Goal: Information Seeking & Learning: Learn about a topic

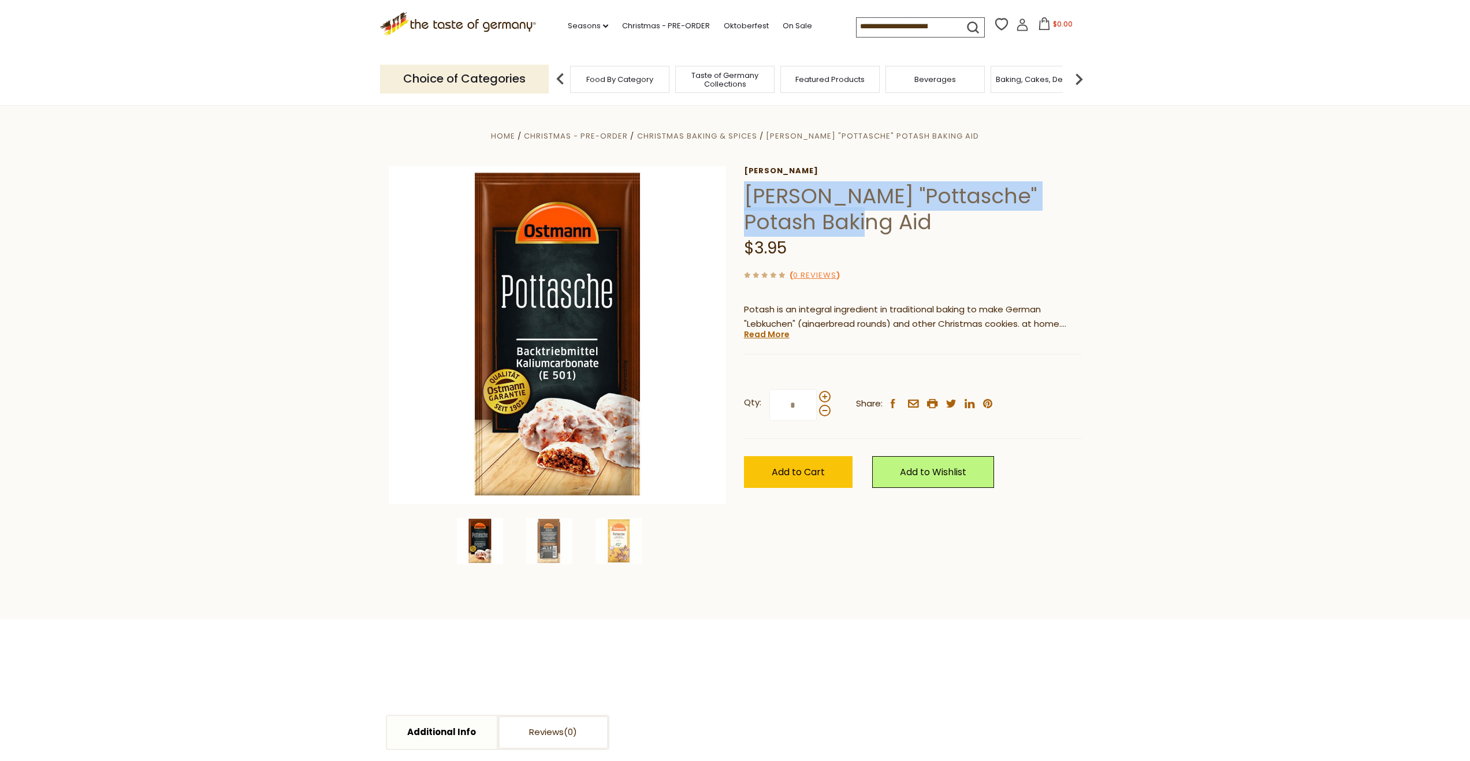
click at [1043, 213] on h1 "Ostmann "Pottasche" Potash Baking Aid" at bounding box center [913, 209] width 338 height 52
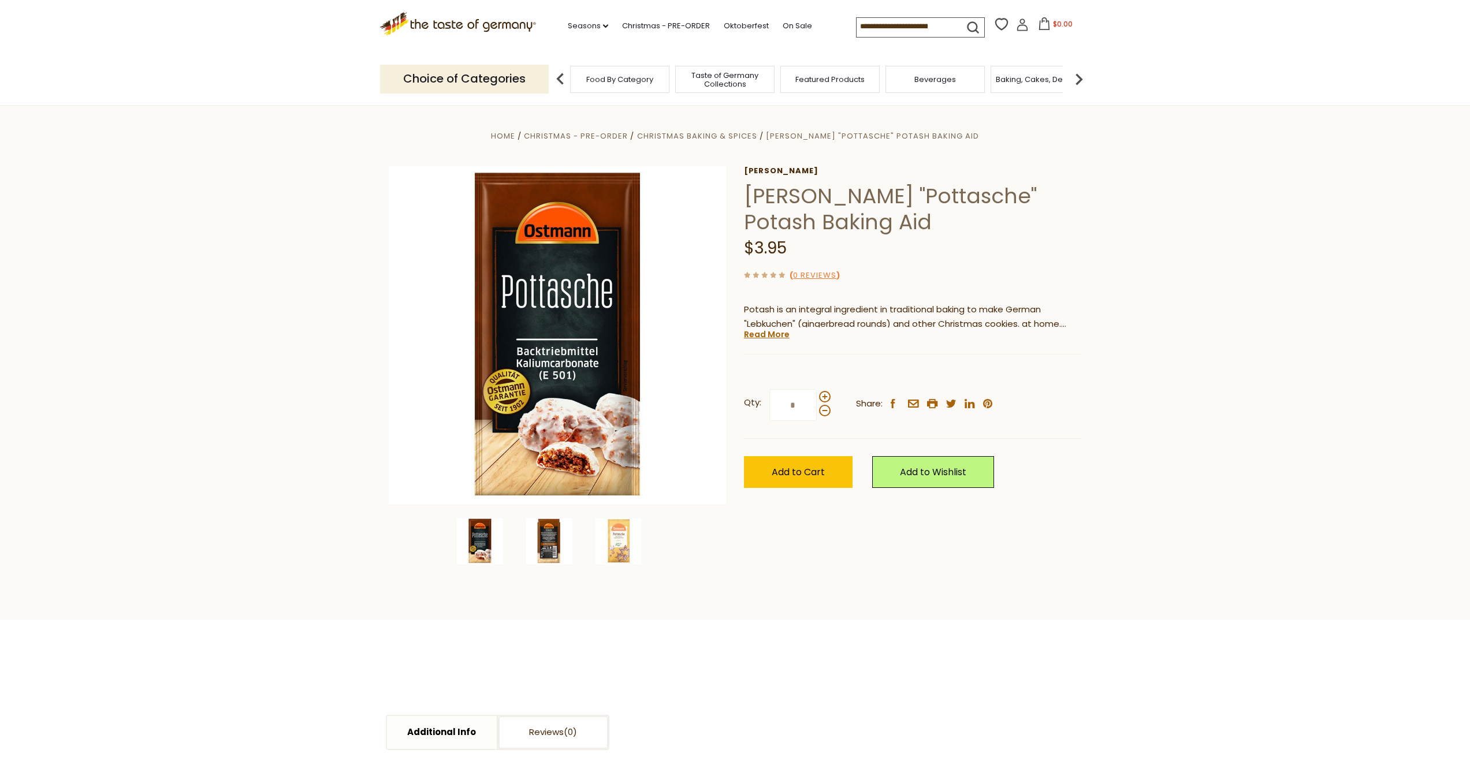
click at [556, 548] on img at bounding box center [549, 541] width 46 height 46
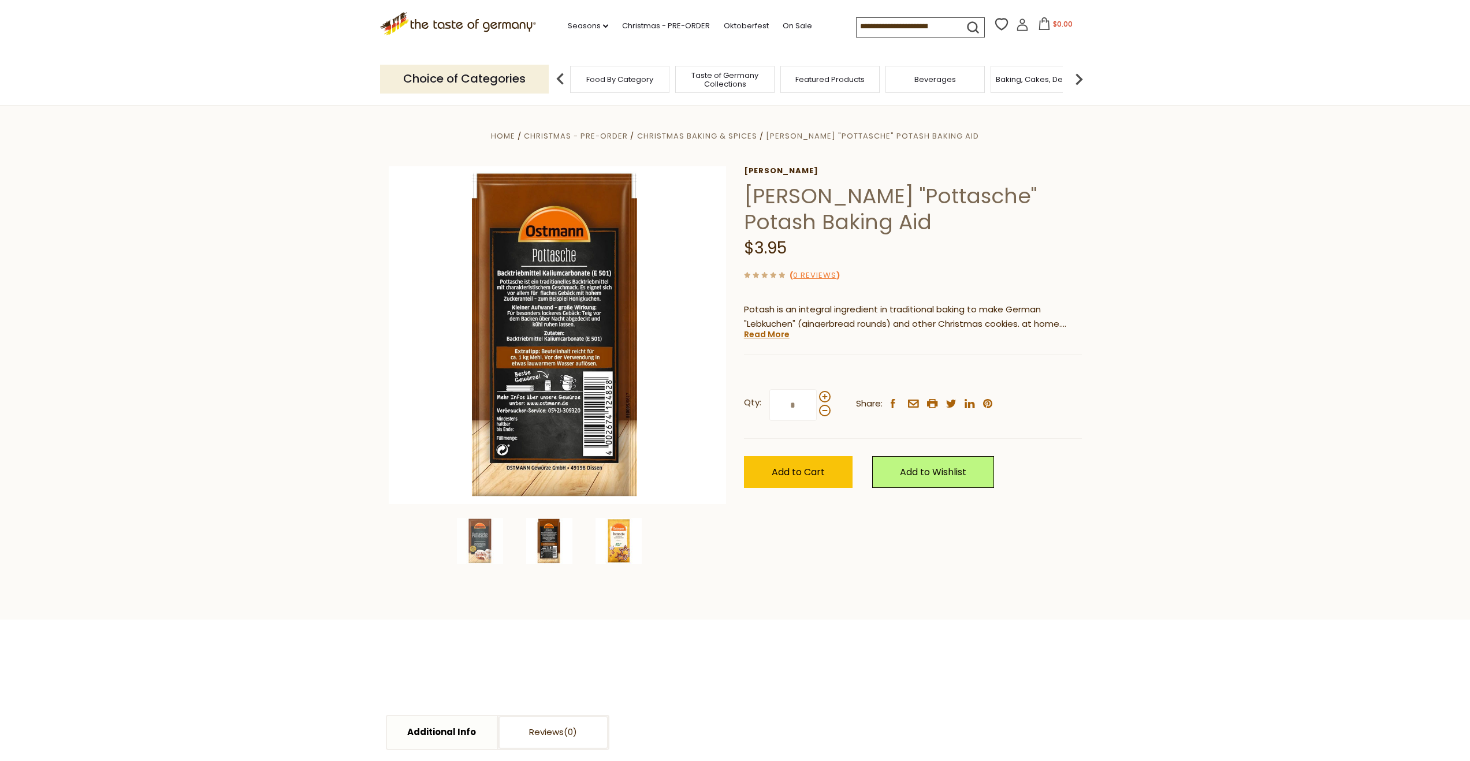
click at [623, 544] on img at bounding box center [618, 541] width 46 height 46
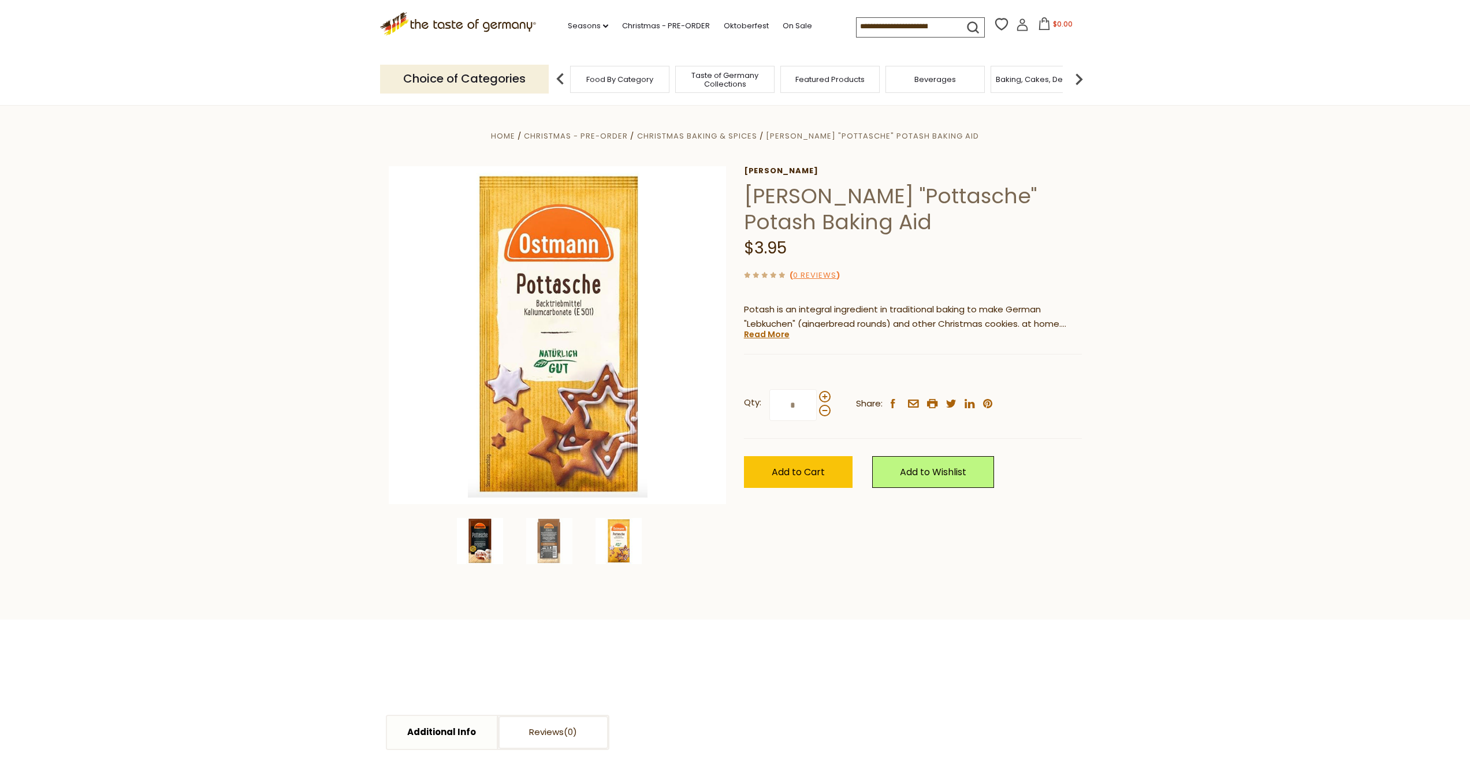
click at [478, 542] on img at bounding box center [480, 541] width 46 height 46
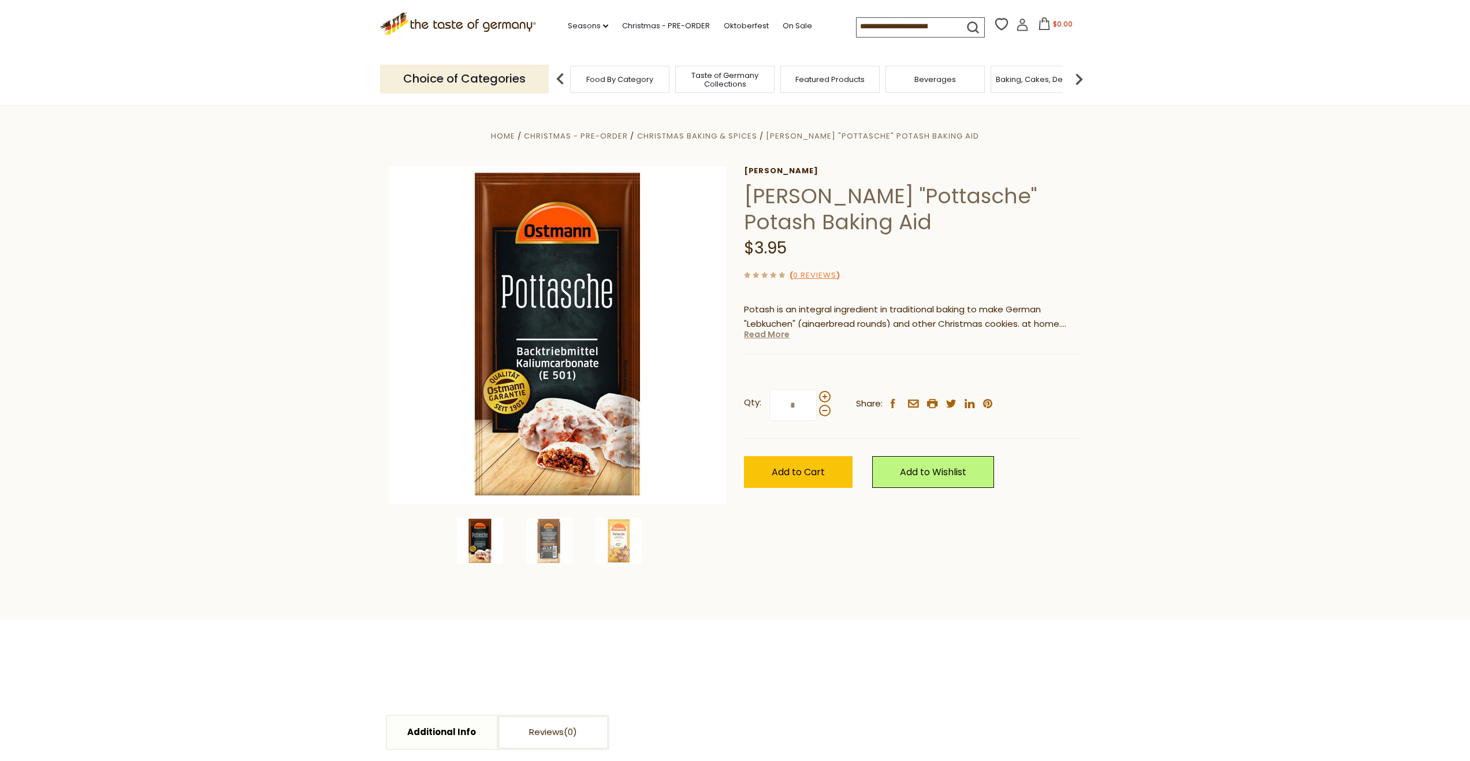
click at [761, 337] on link "Read More" at bounding box center [767, 335] width 46 height 12
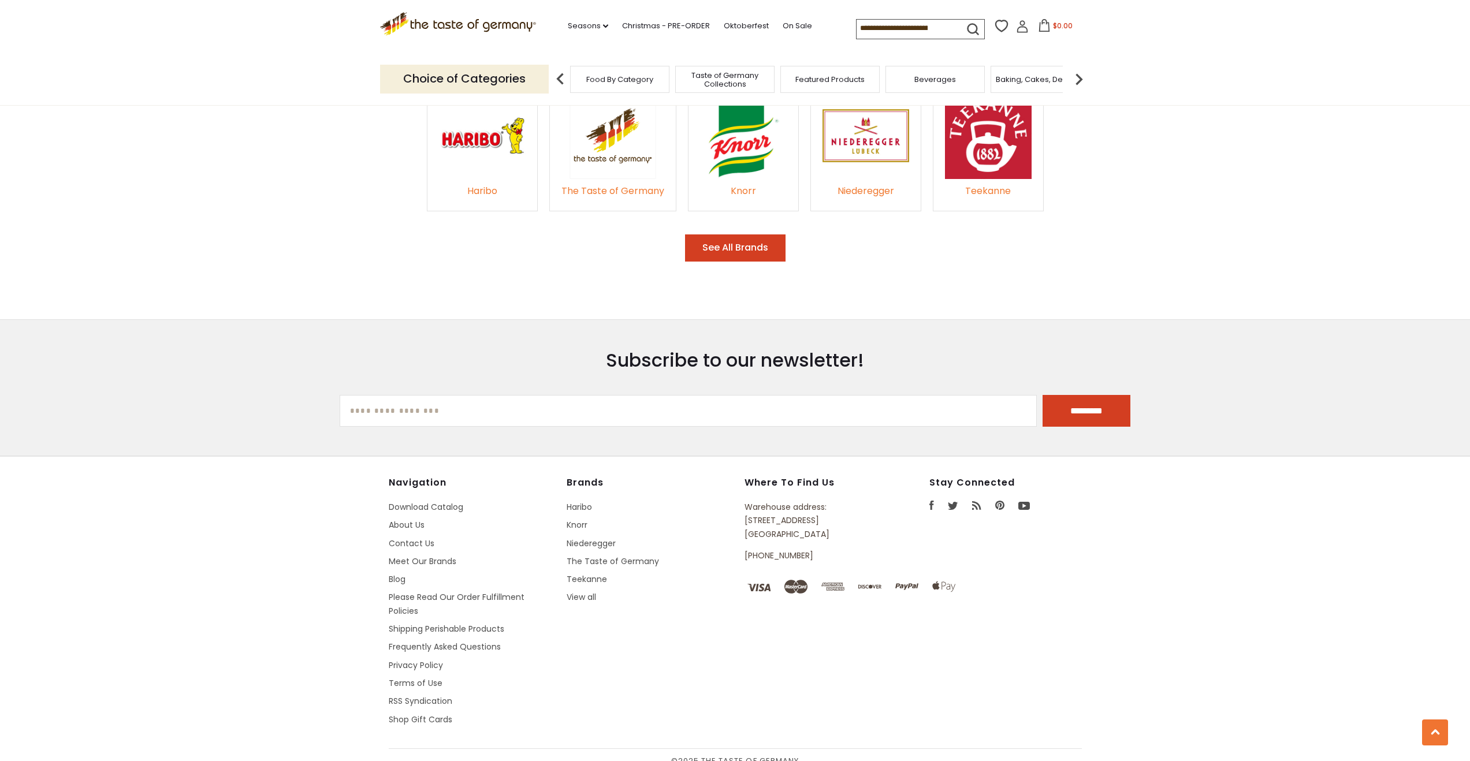
scroll to position [1957, 0]
click at [395, 519] on link "About Us" at bounding box center [407, 525] width 36 height 12
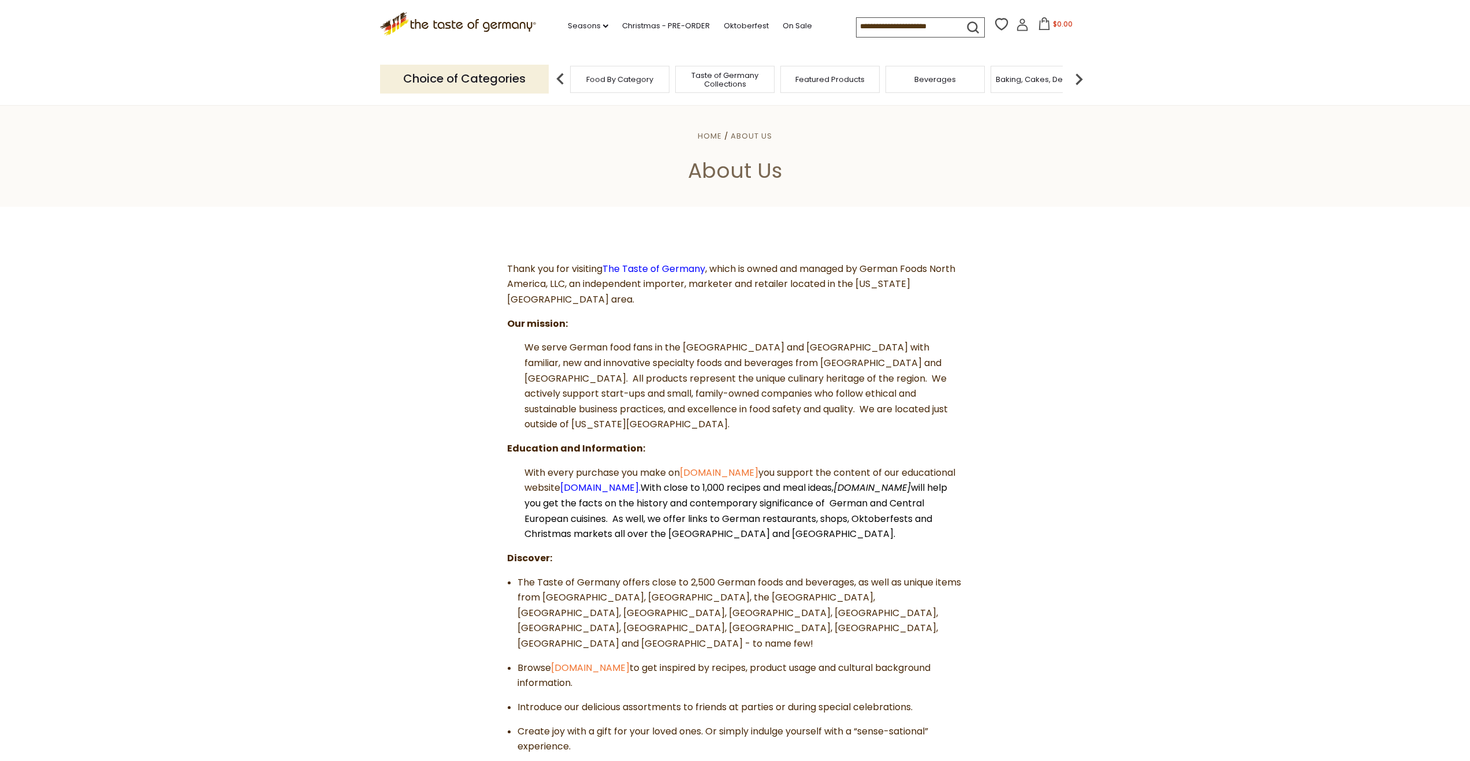
click at [886, 25] on input at bounding box center [906, 26] width 98 height 16
click at [452, 26] on icon at bounding box center [457, 22] width 157 height 20
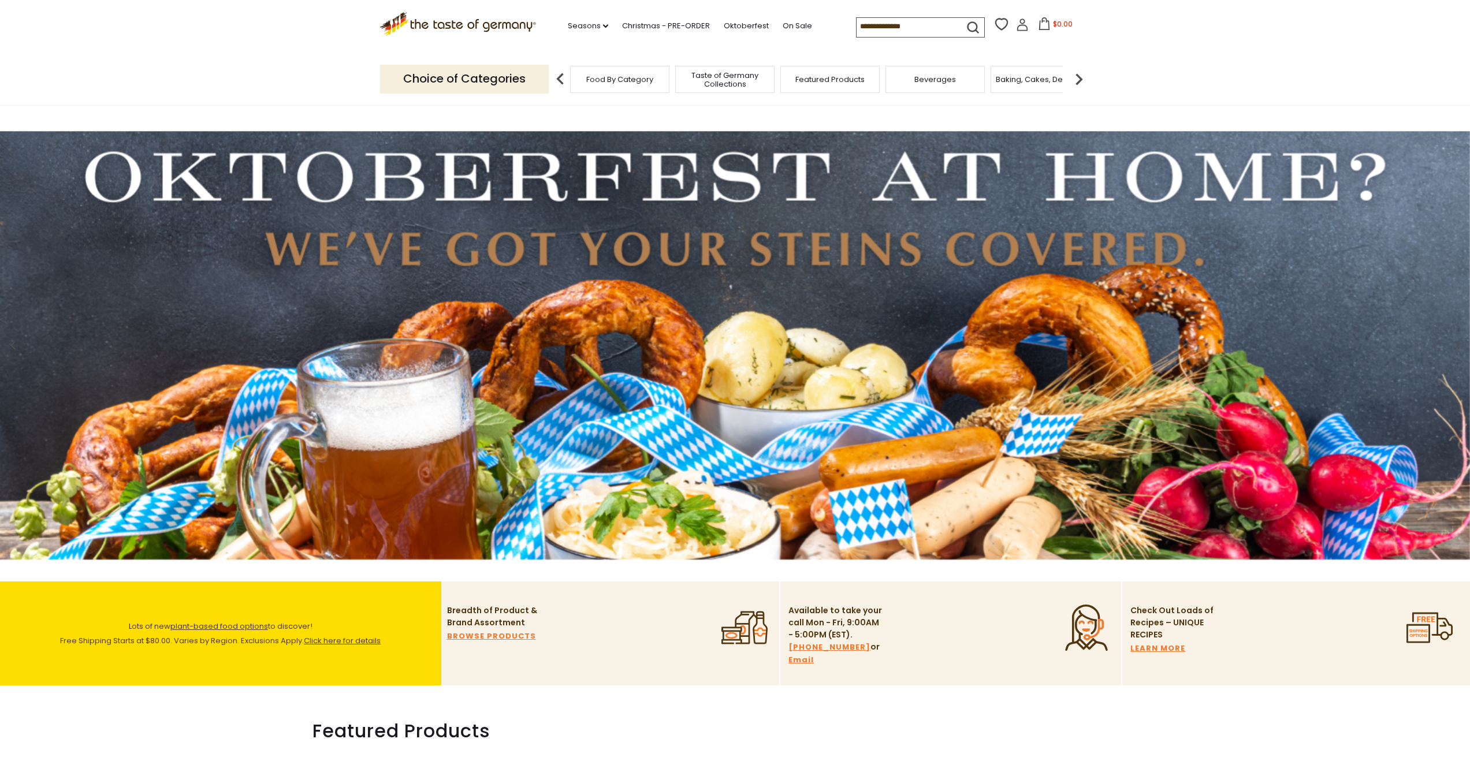
click at [906, 24] on input at bounding box center [906, 26] width 98 height 16
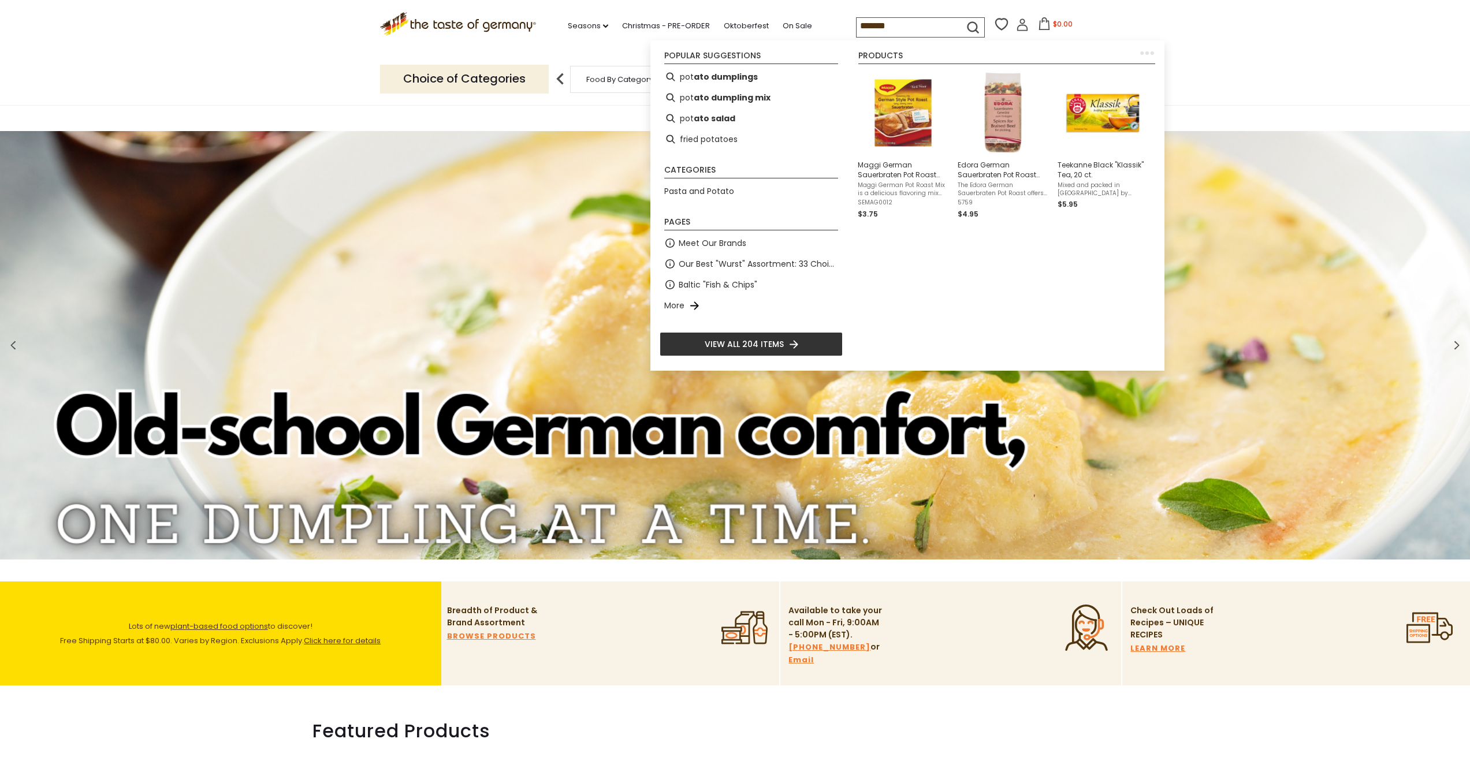
type input "******"
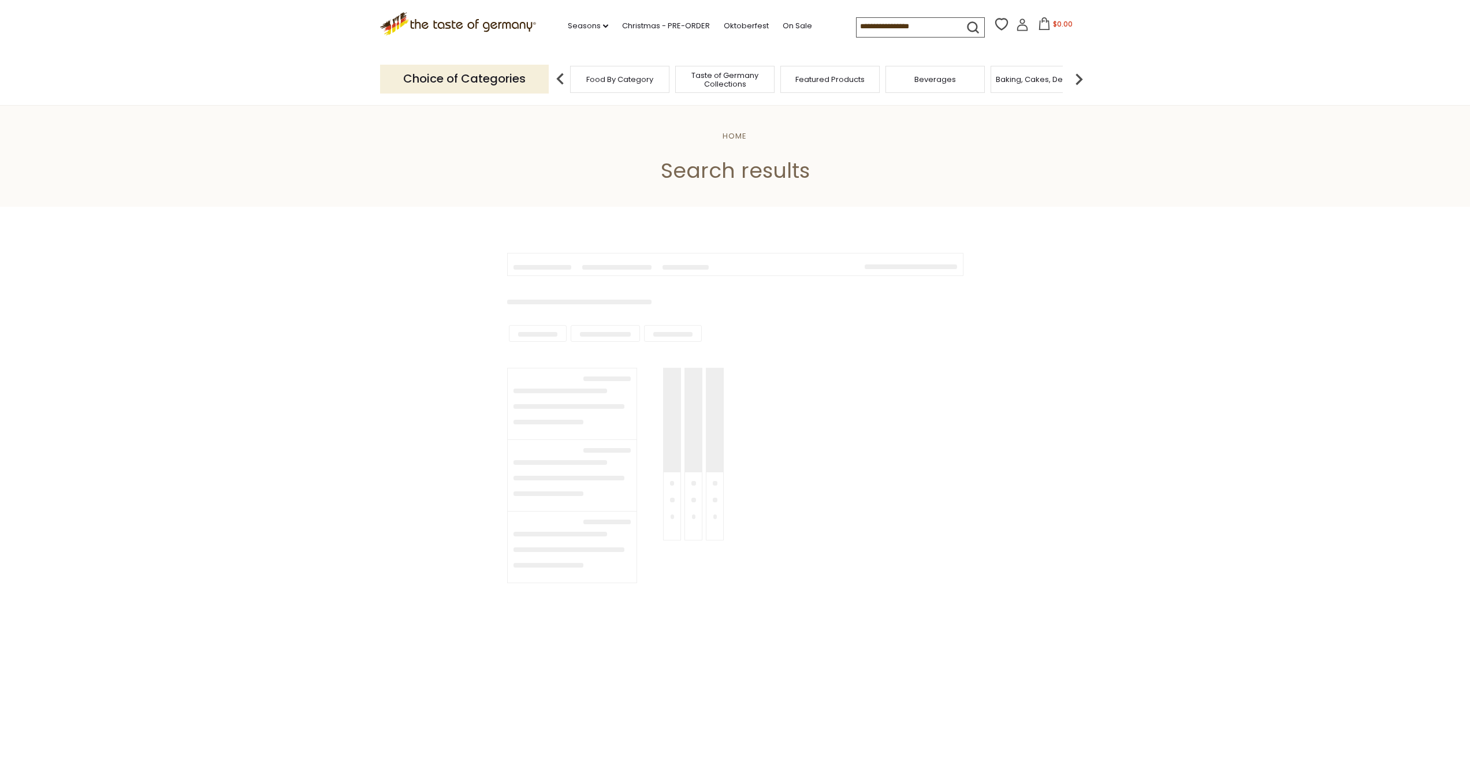
type input "******"
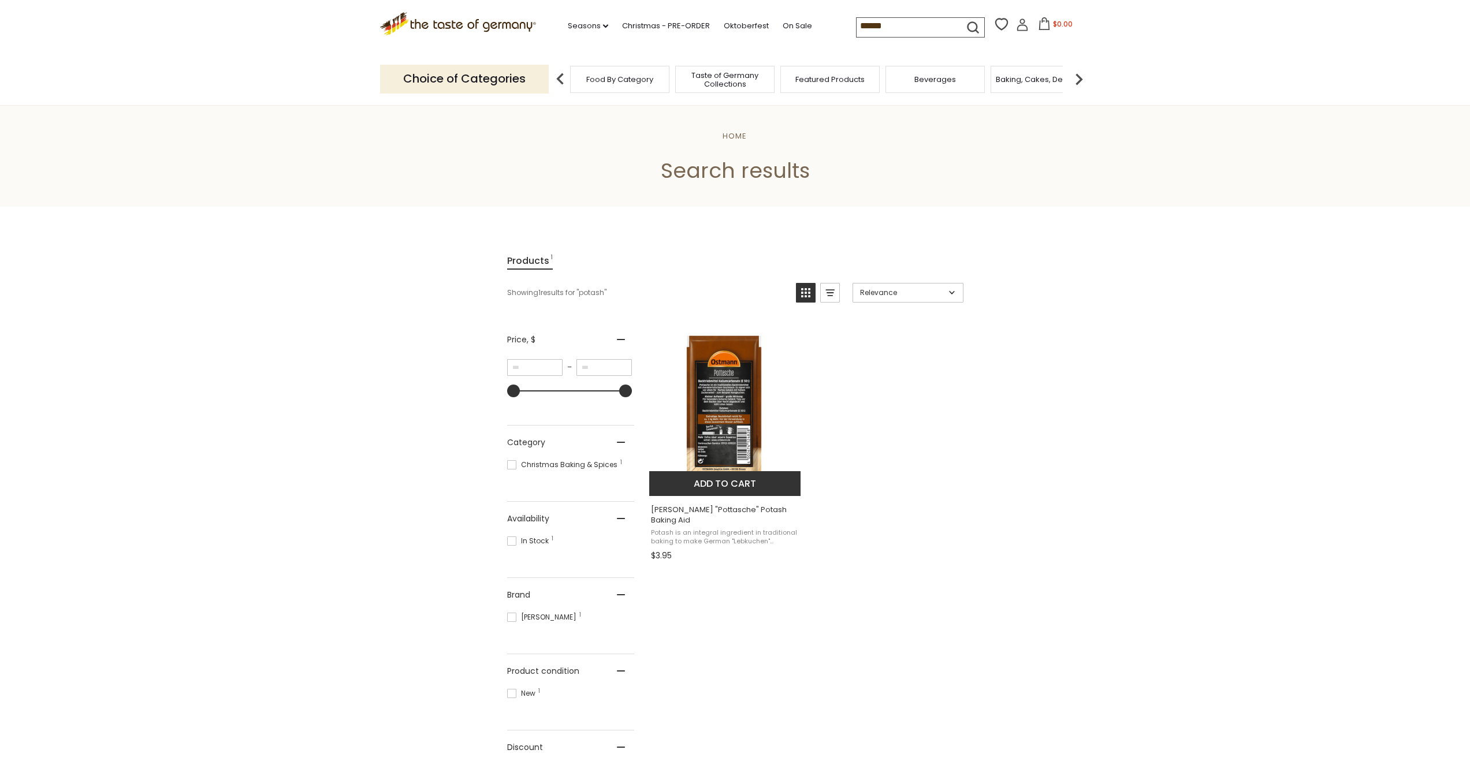
click at [724, 443] on img "Ostmann" at bounding box center [725, 409] width 153 height 153
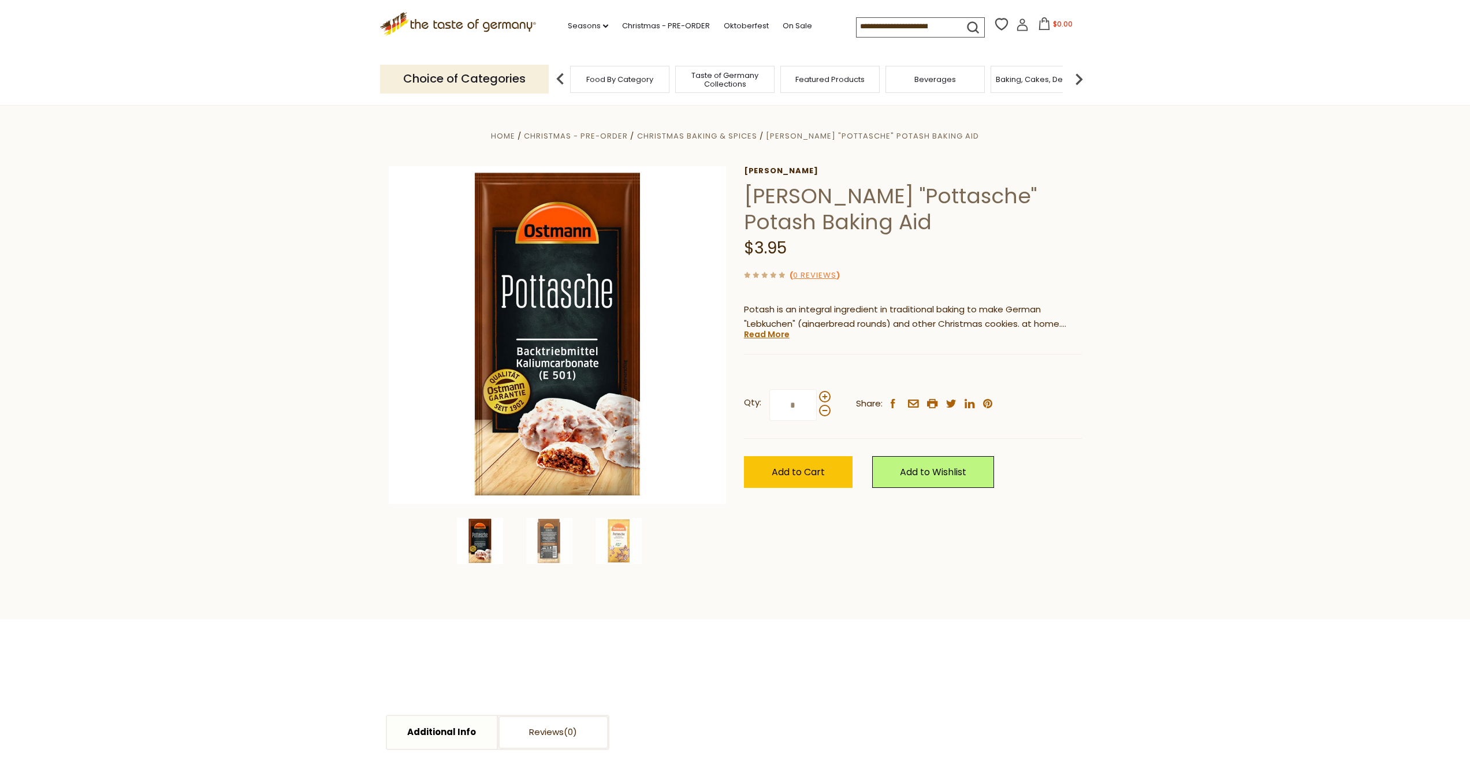
click at [460, 23] on icon at bounding box center [457, 22] width 157 height 20
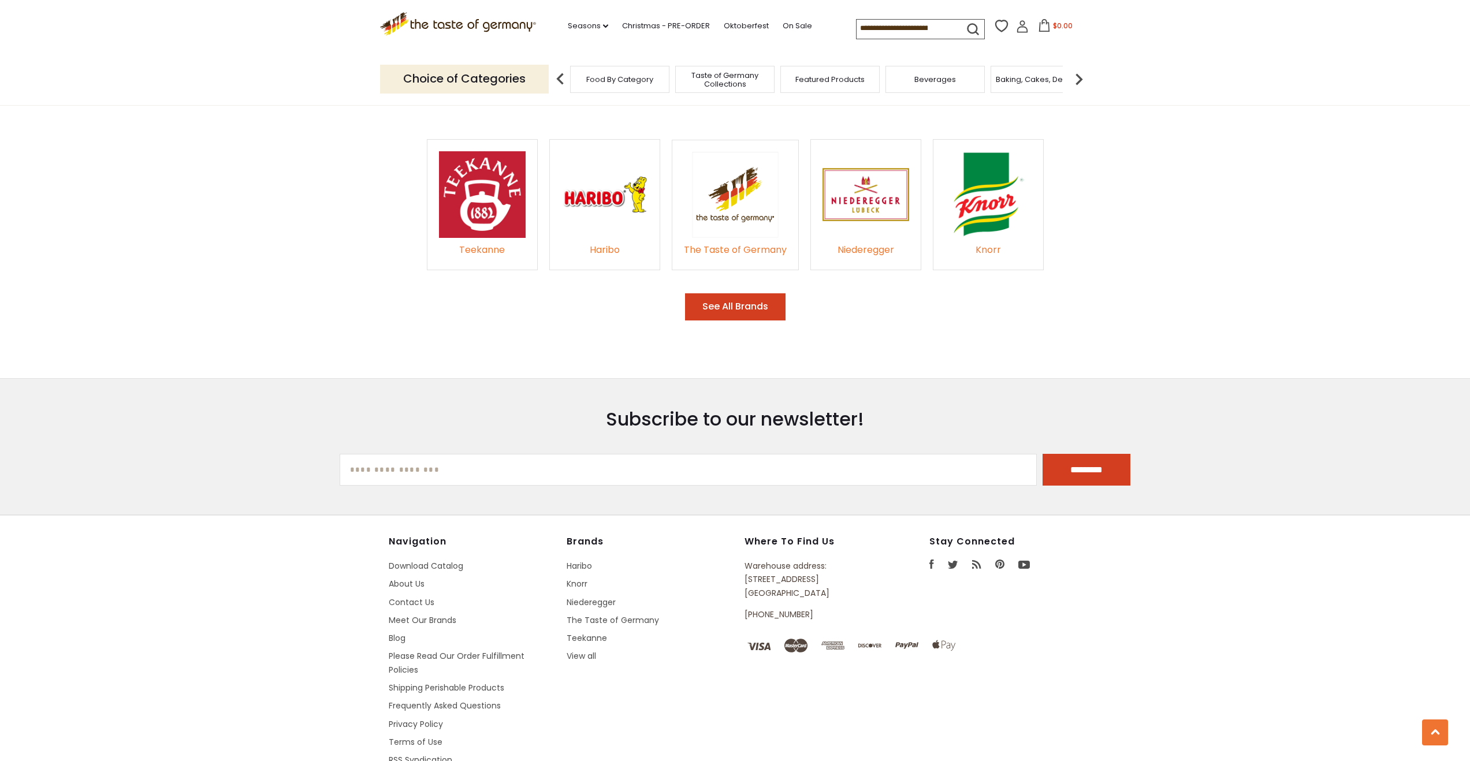
scroll to position [1957, 0]
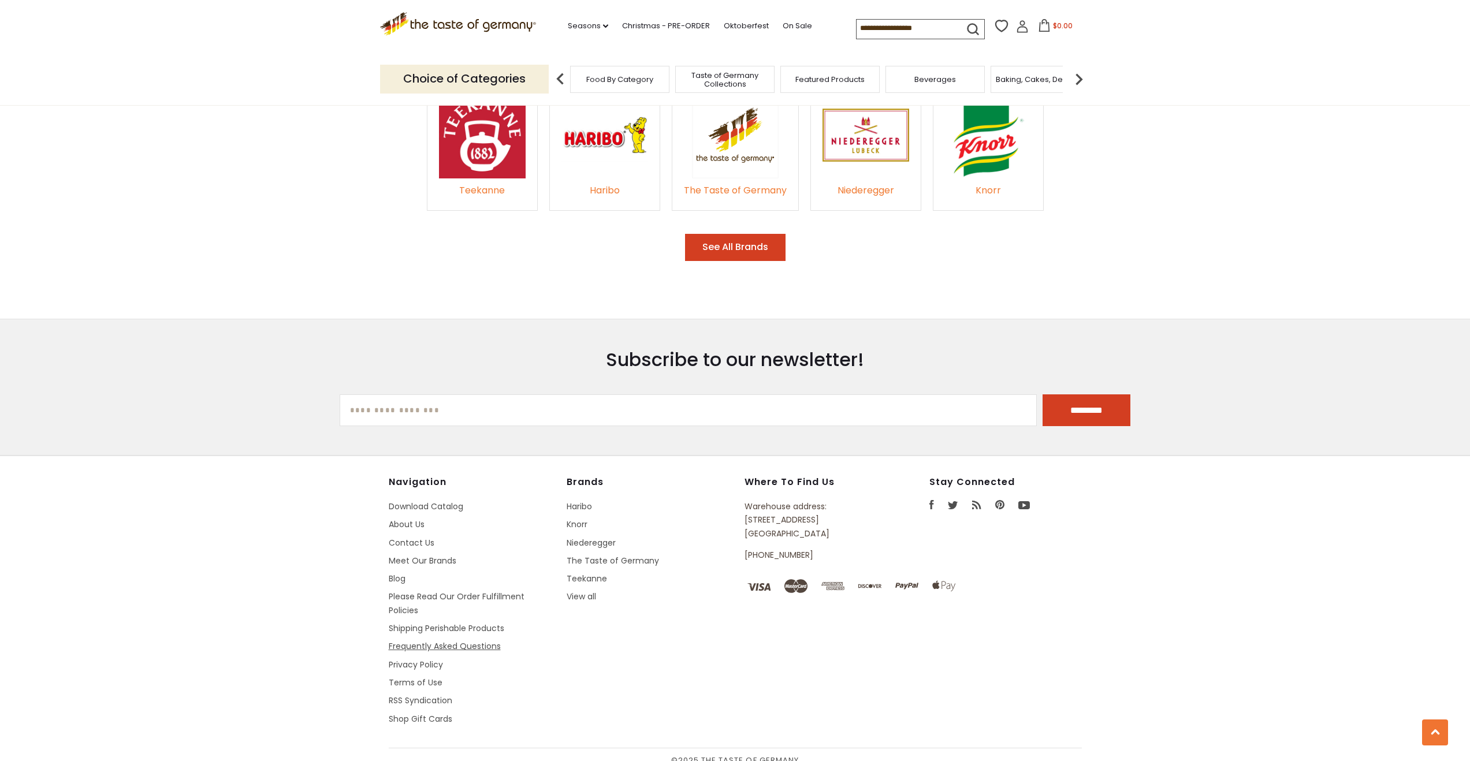
click at [409, 641] on link "Frequently Asked Questions" at bounding box center [445, 647] width 112 height 12
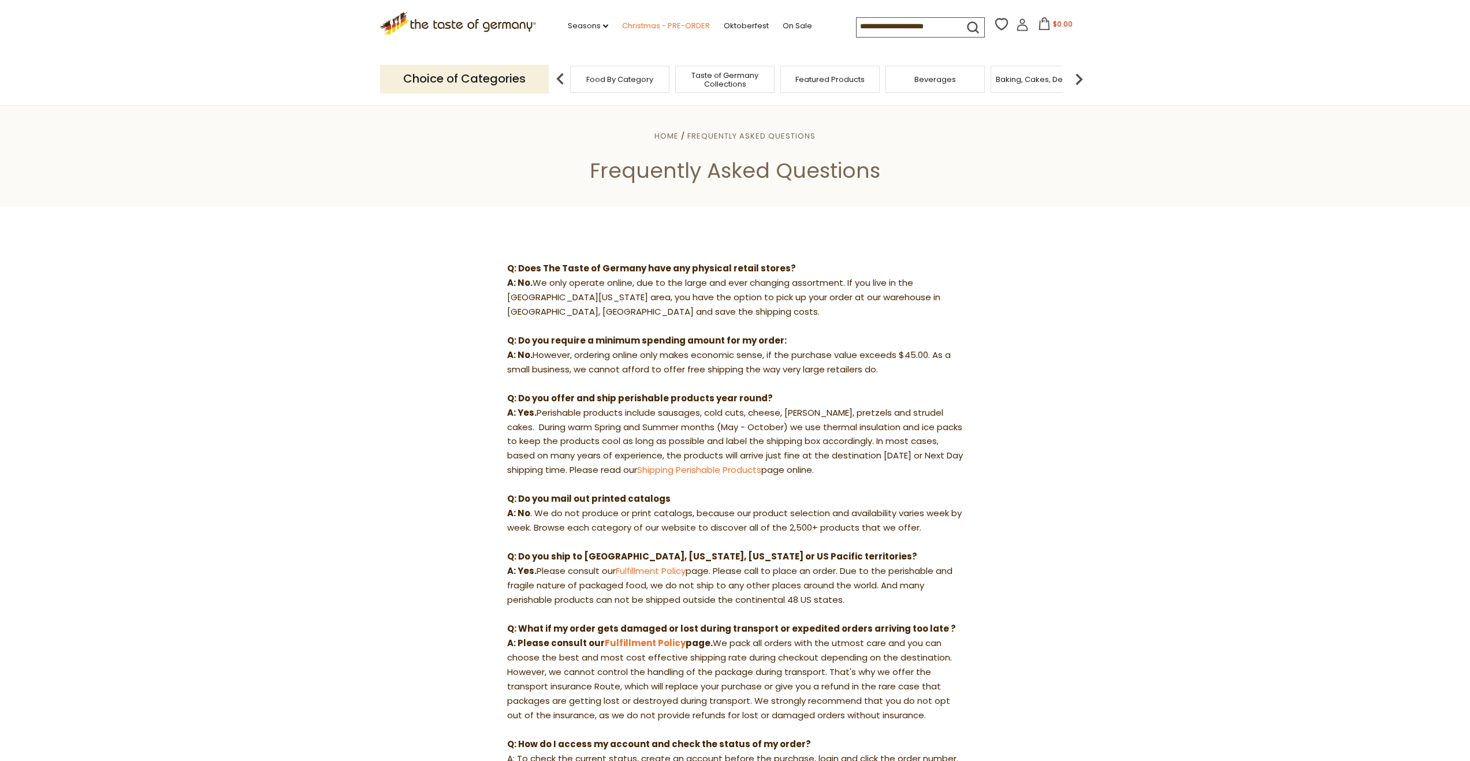
click at [661, 25] on link "Christmas - PRE-ORDER" at bounding box center [666, 26] width 88 height 13
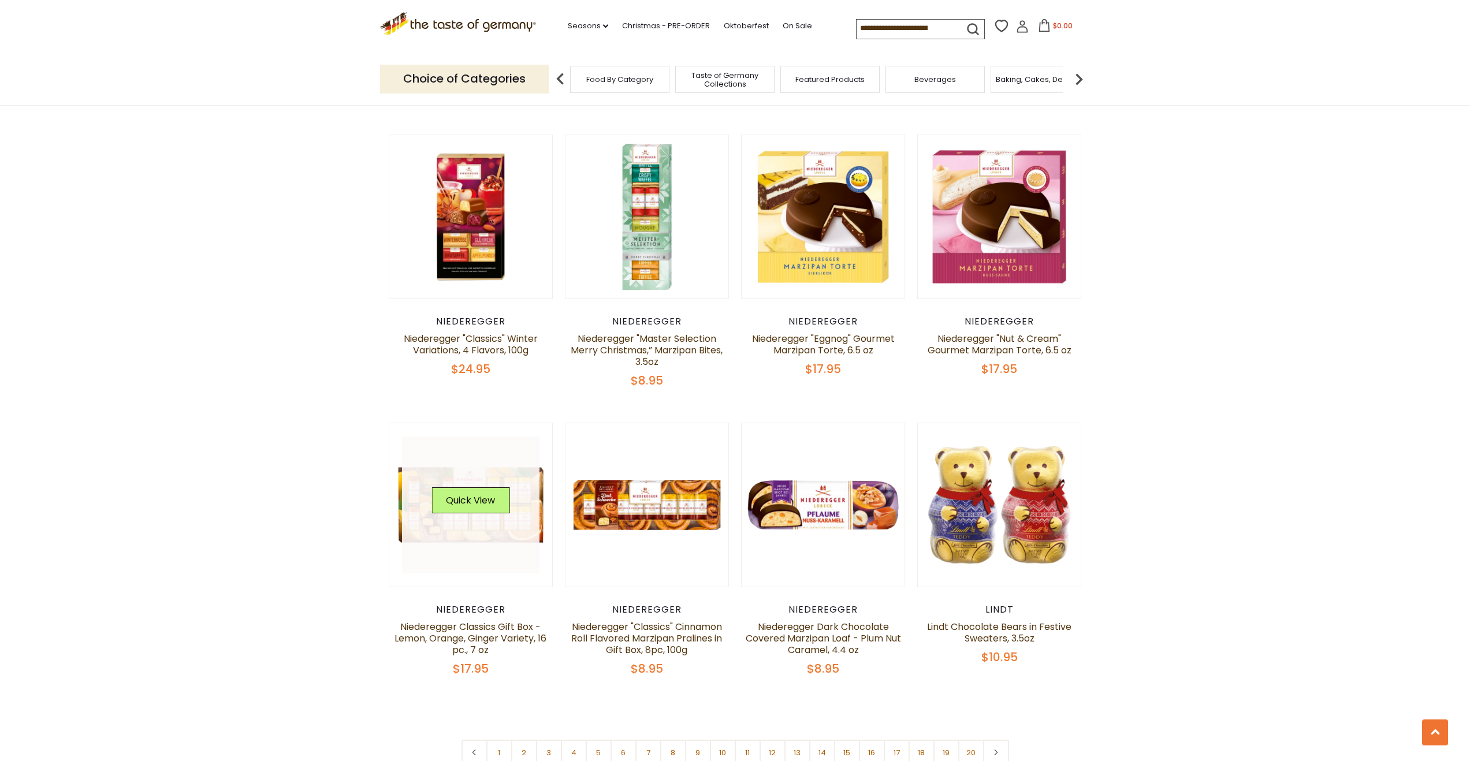
scroll to position [2748, 0]
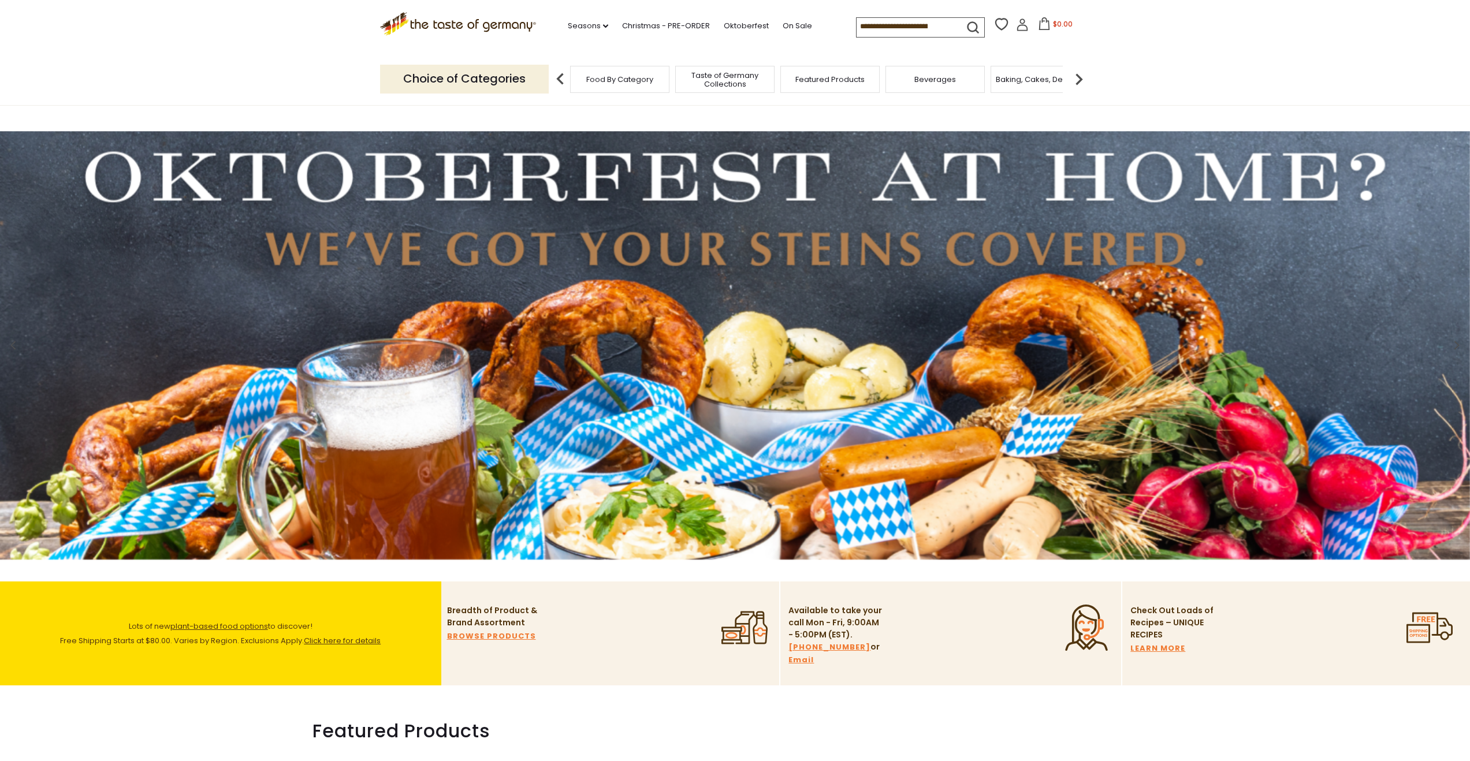
click at [892, 25] on input at bounding box center [906, 26] width 98 height 16
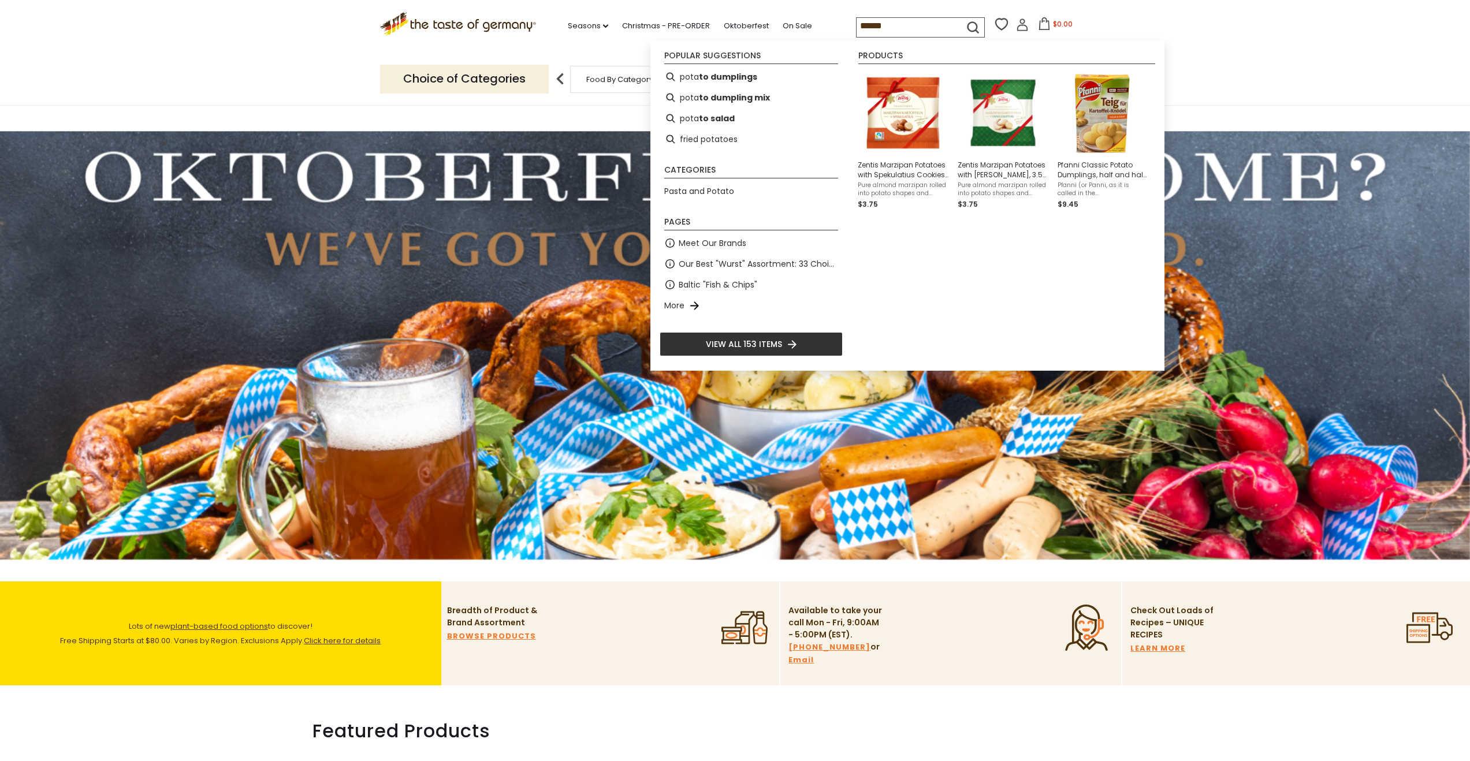
type input "*******"
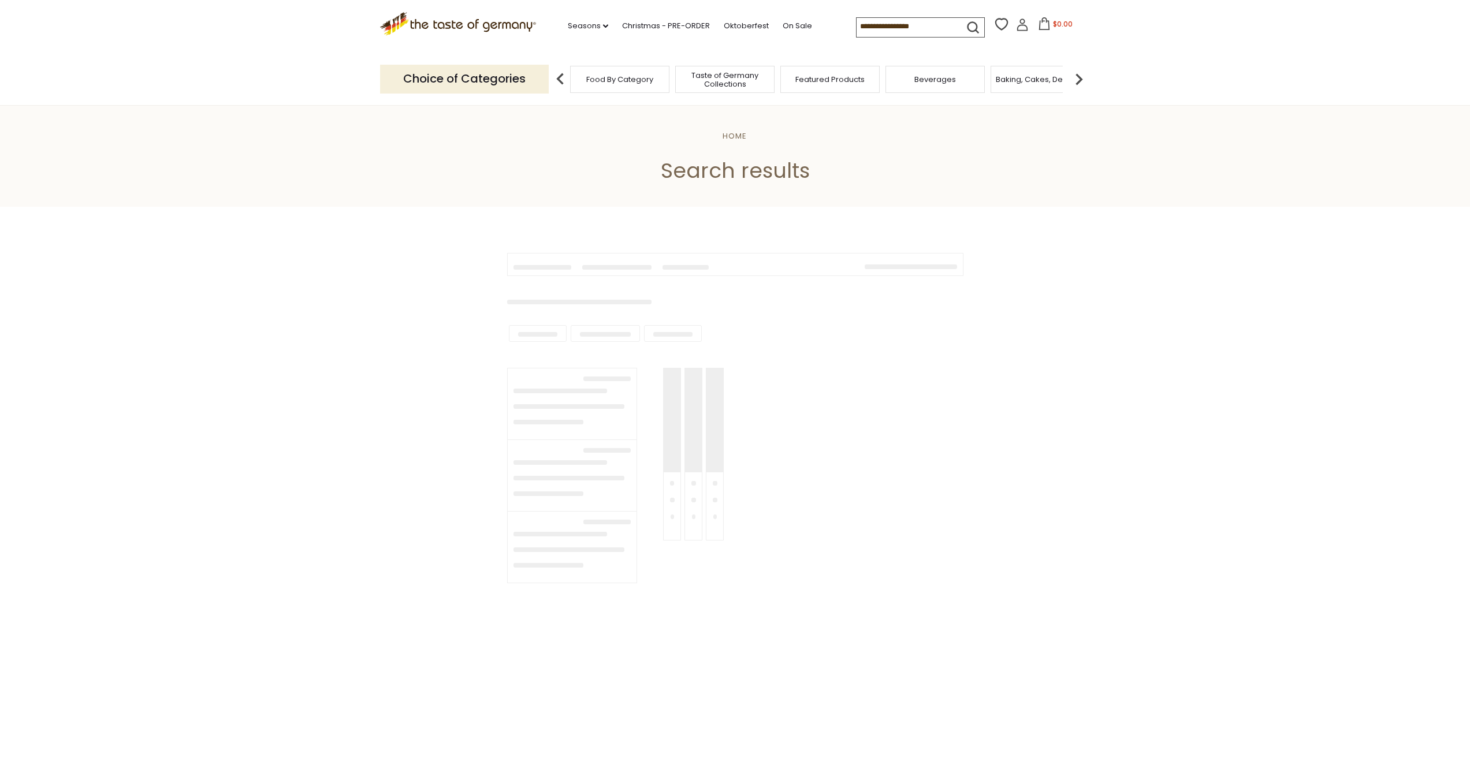
type input "*******"
